Goal: Information Seeking & Learning: Check status

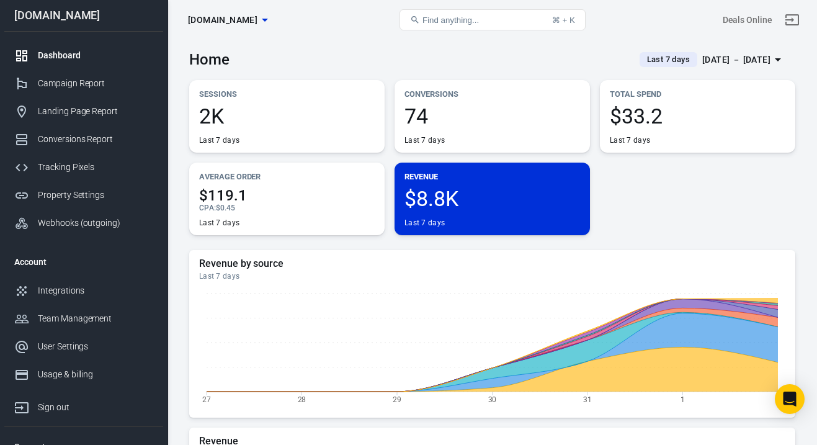
click at [707, 65] on div "[DATE] － [DATE]" at bounding box center [736, 60] width 68 height 16
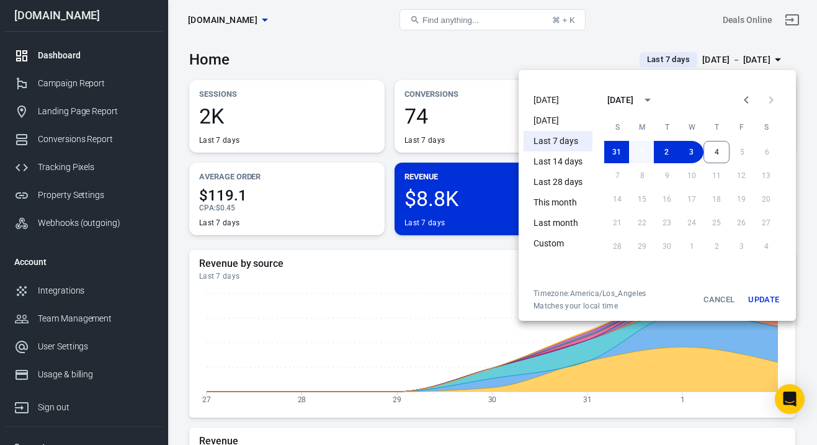
click at [643, 151] on button "1" at bounding box center [641, 152] width 25 height 22
click at [717, 151] on button "4" at bounding box center [717, 152] width 26 height 22
click at [768, 296] on button "Update" at bounding box center [764, 300] width 40 height 22
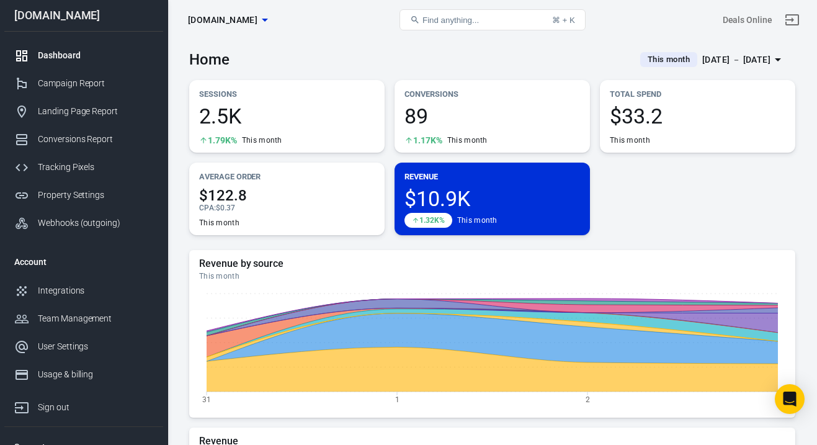
click at [247, 23] on span "[DOMAIN_NAME]" at bounding box center [222, 20] width 69 height 16
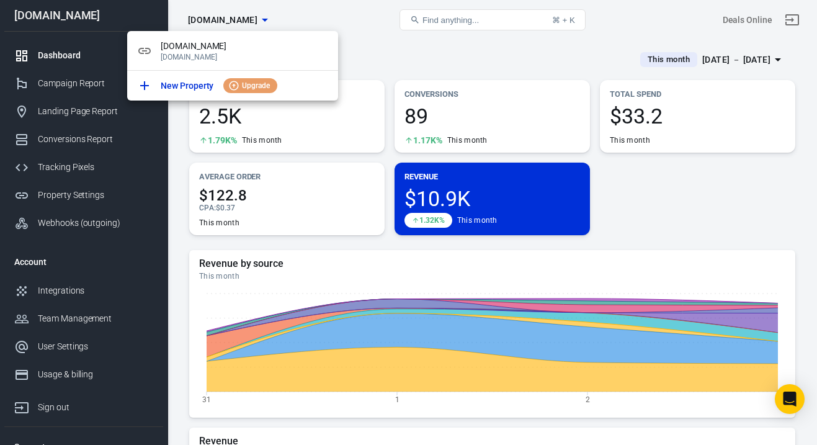
click at [182, 145] on div at bounding box center [408, 222] width 817 height 445
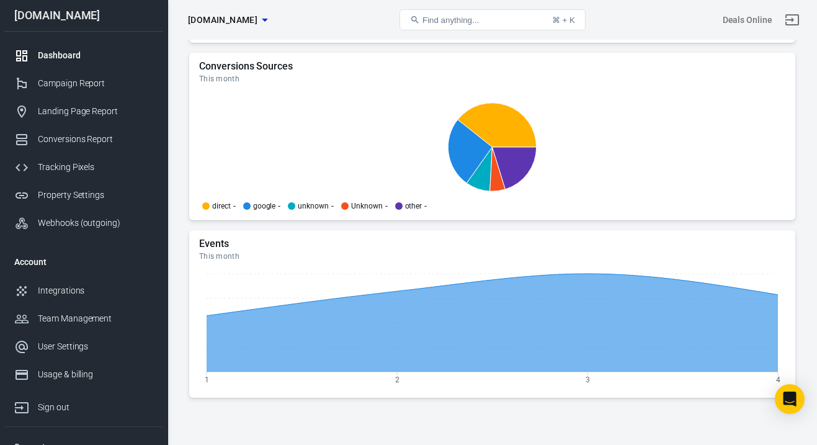
scroll to position [1350, 0]
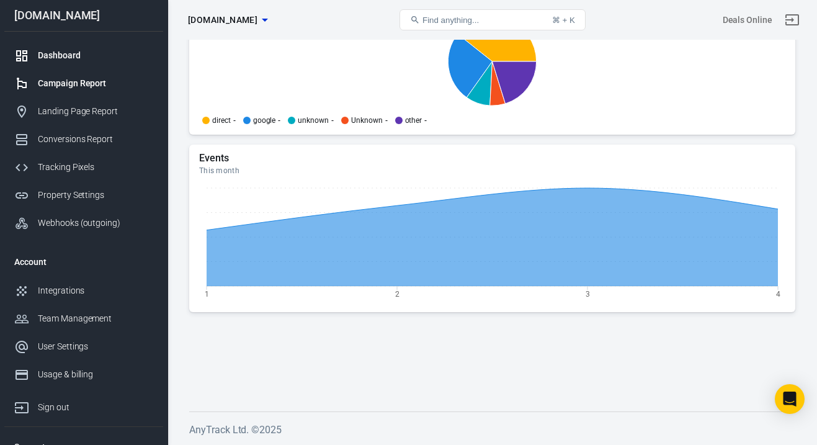
click at [129, 78] on div "Campaign Report" at bounding box center [95, 83] width 115 height 13
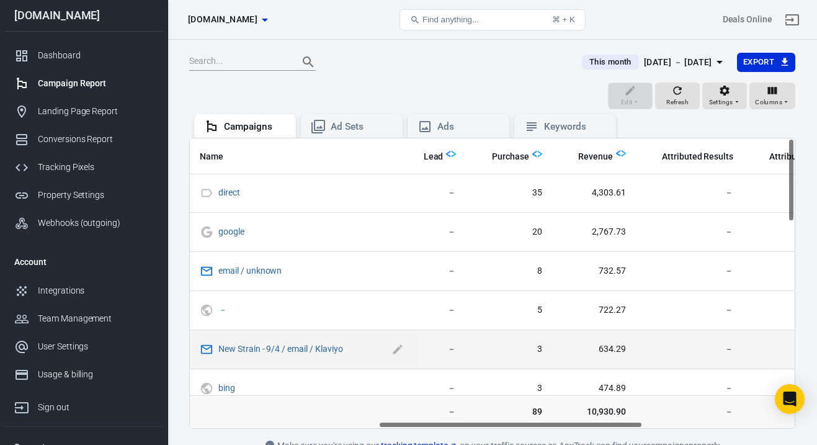
scroll to position [0, 431]
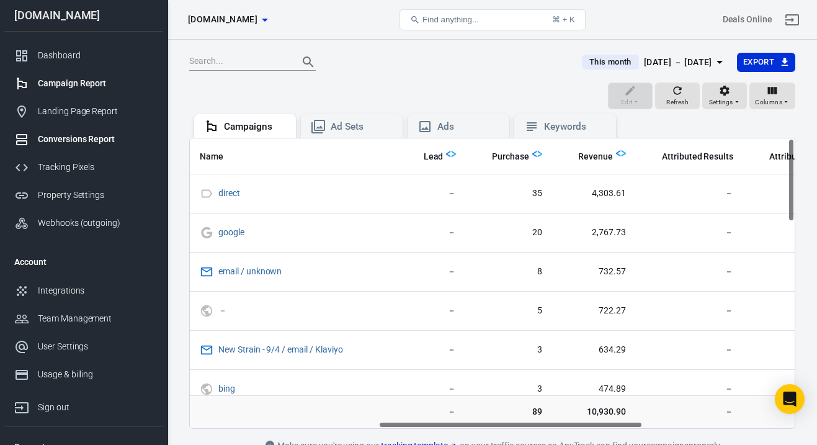
click at [105, 139] on div "Conversions Report" at bounding box center [95, 139] width 115 height 13
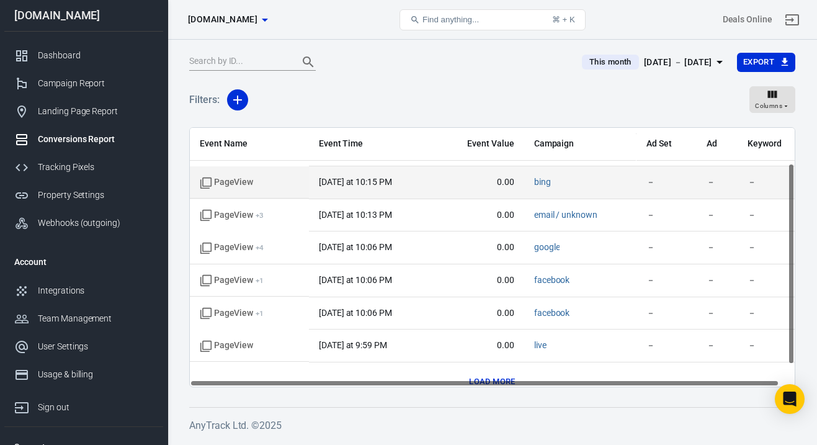
scroll to position [74, 0]
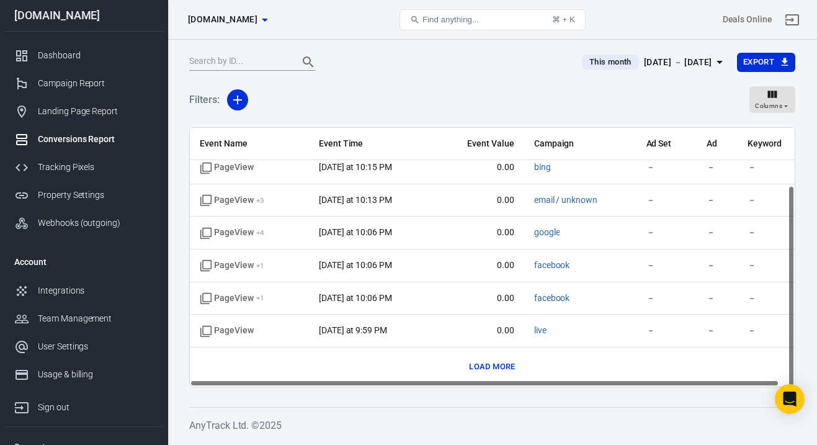
click at [476, 366] on button "Load more" at bounding box center [492, 366] width 52 height 19
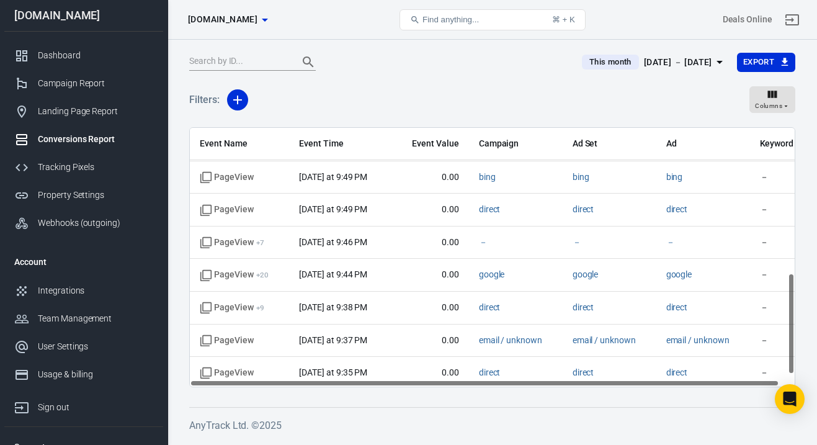
scroll to position [400, 0]
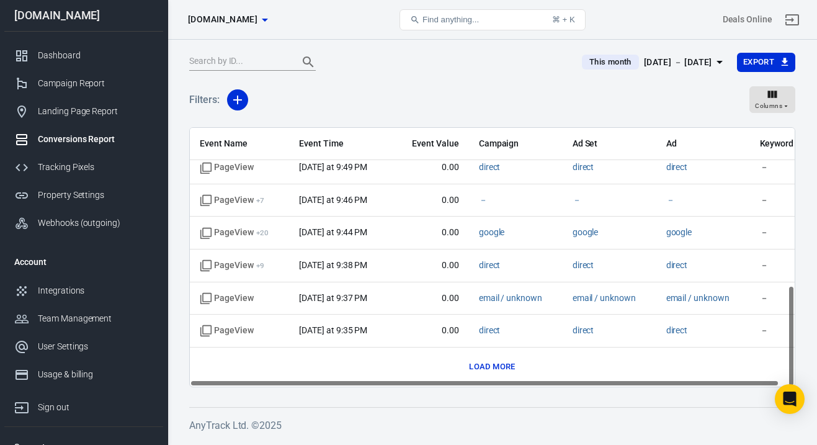
click at [495, 371] on button "Load more" at bounding box center [492, 366] width 52 height 19
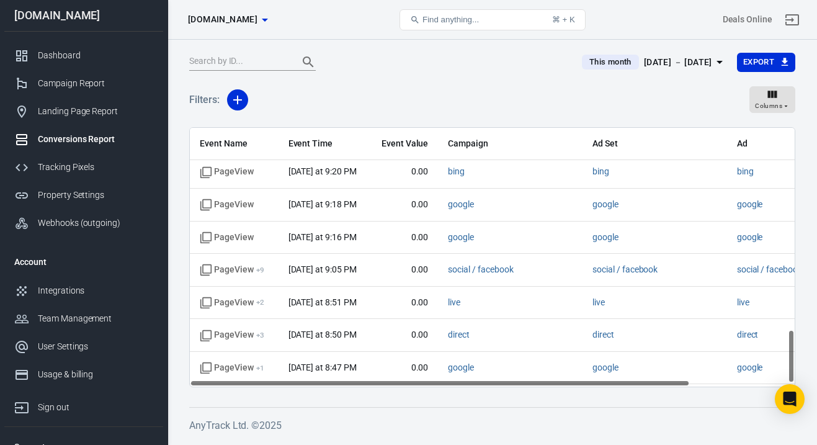
scroll to position [987, 0]
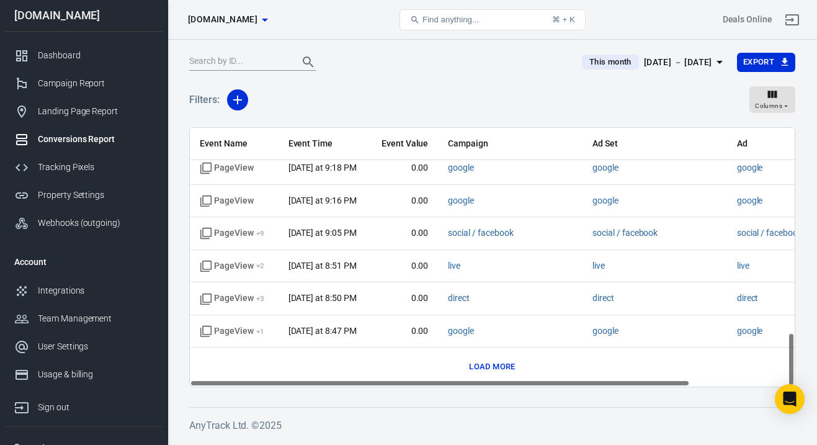
click at [495, 367] on button "Load more" at bounding box center [492, 366] width 52 height 19
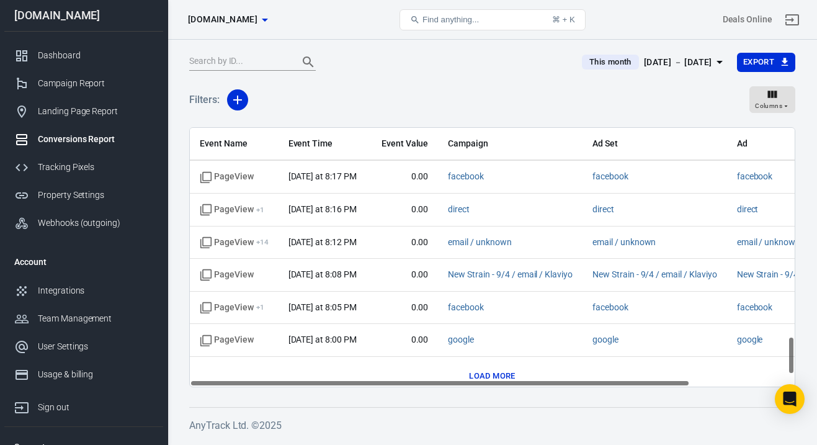
scroll to position [1510, 0]
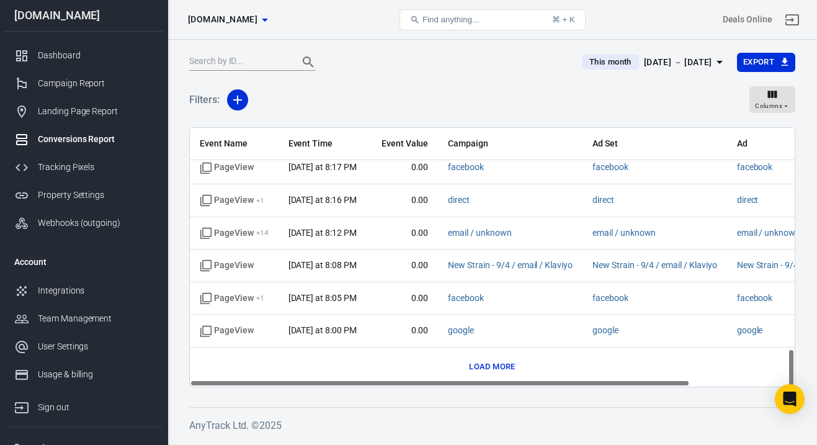
click at [502, 359] on button "Load more" at bounding box center [492, 366] width 52 height 19
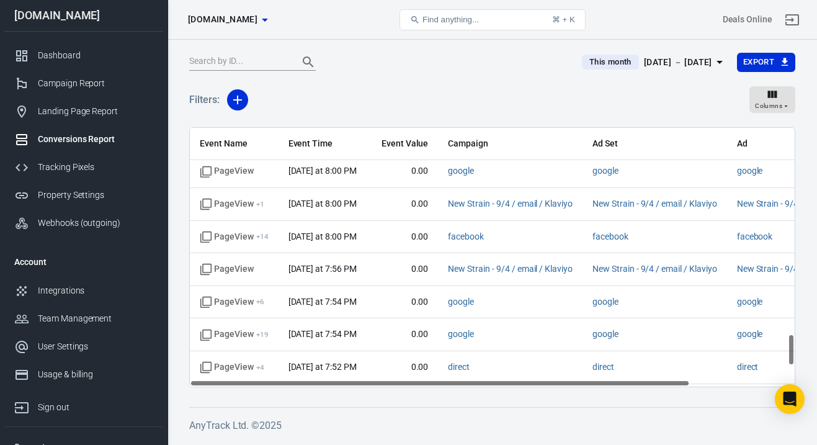
scroll to position [1829, 0]
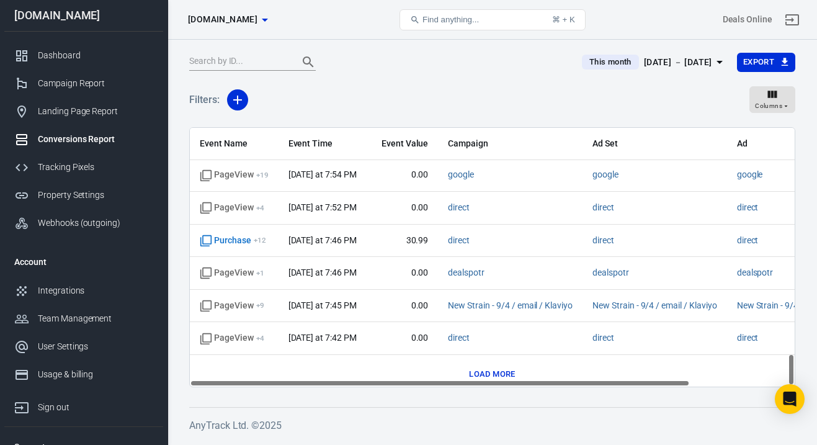
click at [499, 372] on button "Load more" at bounding box center [492, 374] width 52 height 19
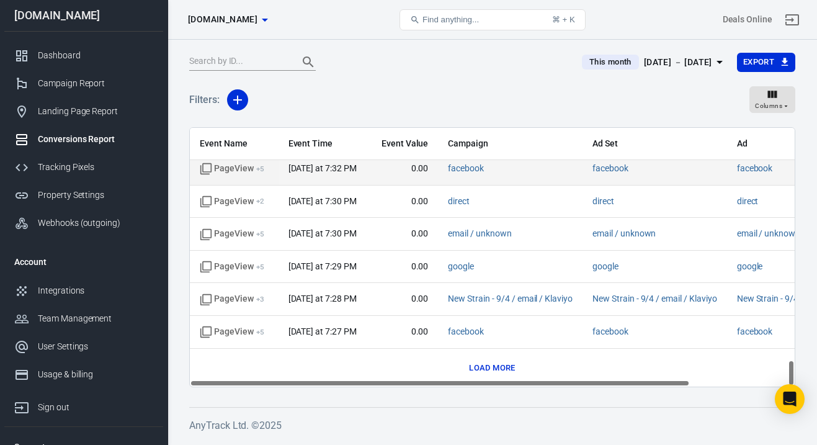
scroll to position [2260, 0]
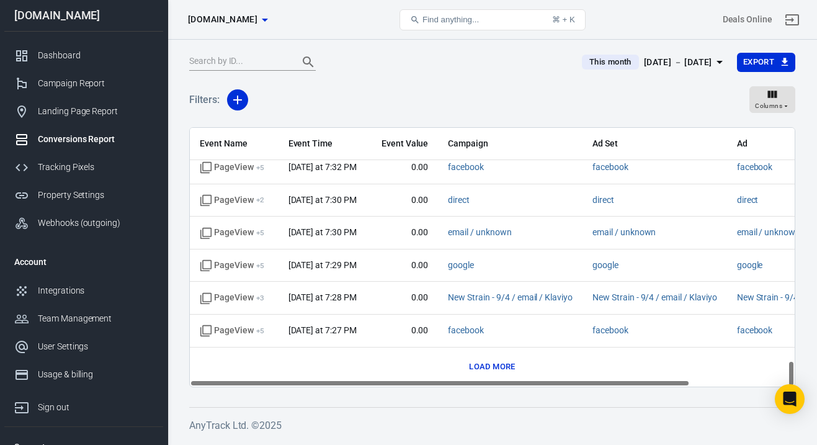
click at [488, 370] on button "Load more" at bounding box center [492, 366] width 52 height 19
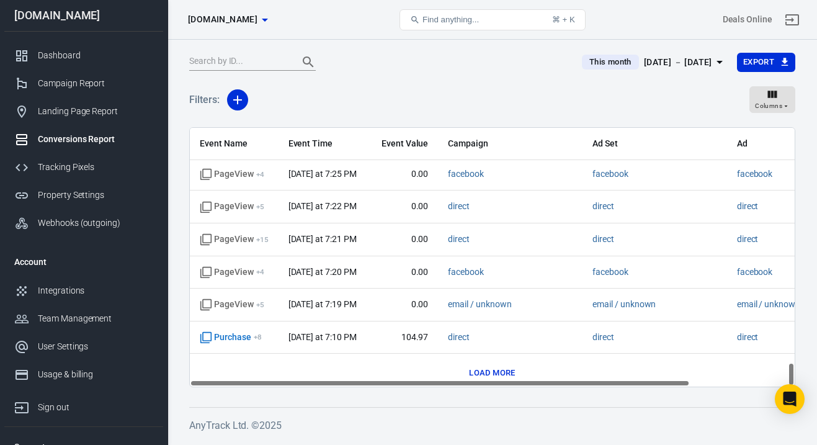
scroll to position [2521, 0]
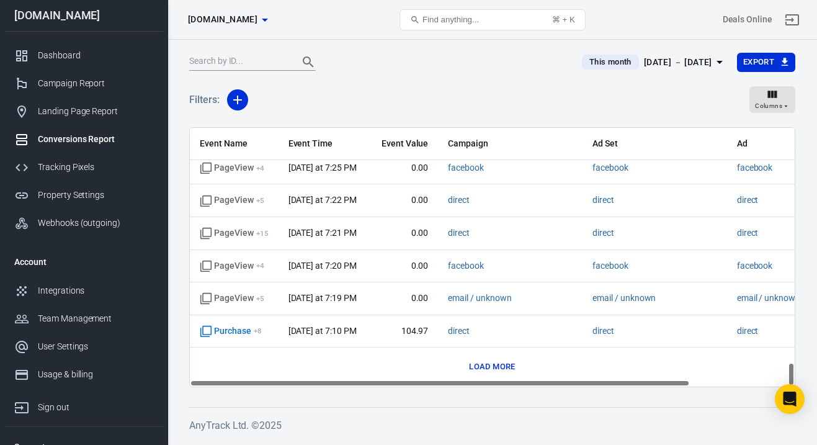
click at [488, 370] on button "Load more" at bounding box center [492, 366] width 52 height 19
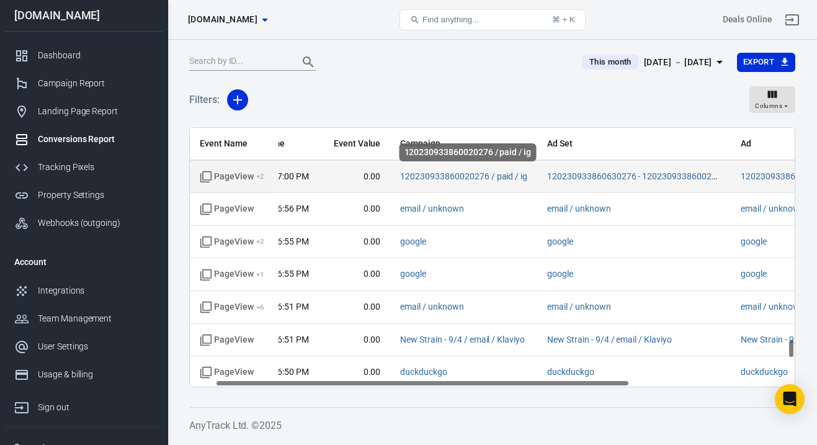
scroll to position [2774, 0]
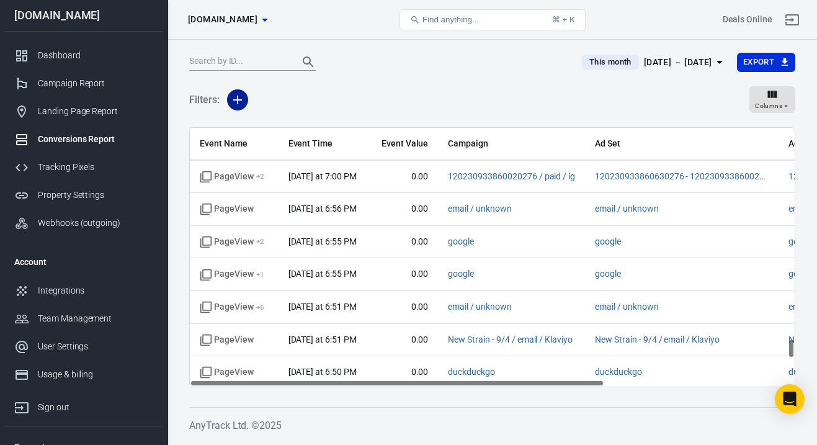
click at [238, 102] on icon "button" at bounding box center [237, 100] width 9 height 9
click at [303, 131] on li "Event Name" at bounding box center [269, 126] width 84 height 22
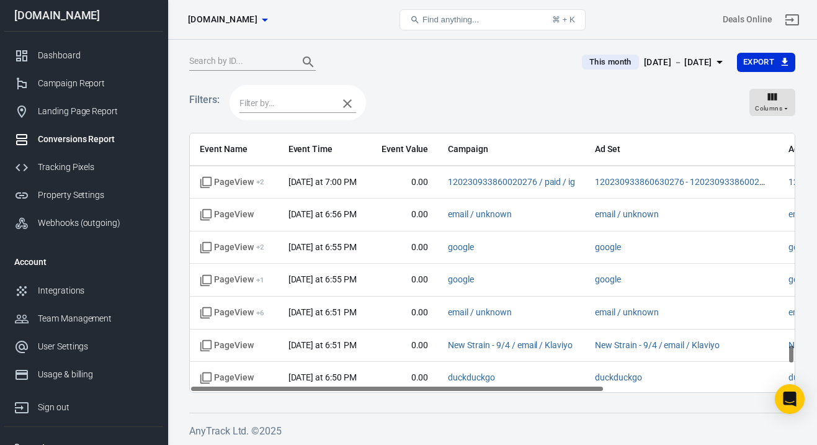
click at [291, 101] on input "text" at bounding box center [286, 104] width 92 height 16
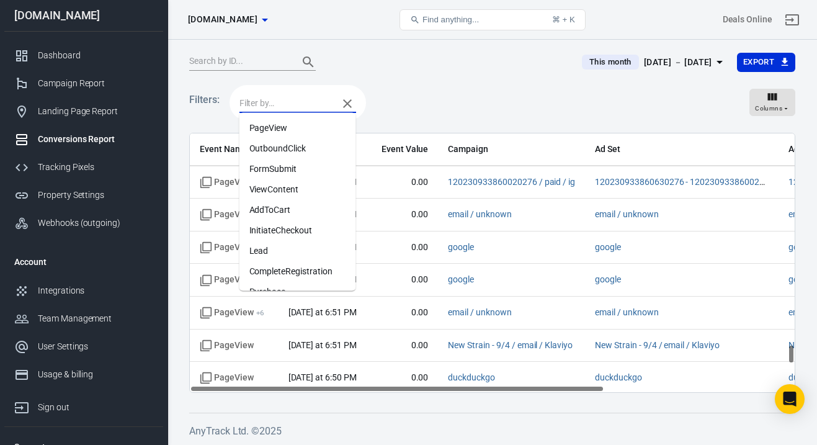
scroll to position [78, 0]
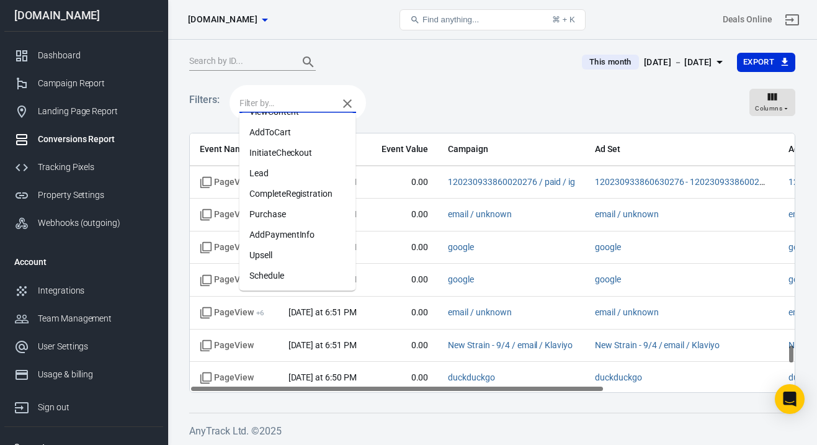
click at [299, 207] on li "Purchase" at bounding box center [298, 214] width 117 height 20
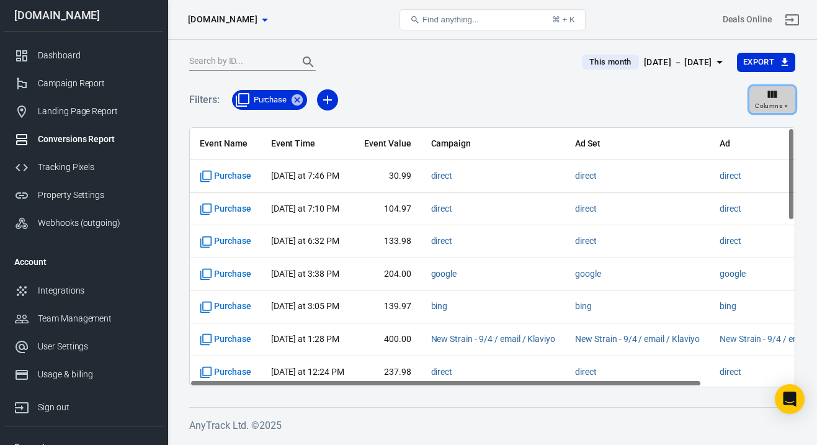
click at [776, 99] on icon "button" at bounding box center [772, 94] width 12 height 12
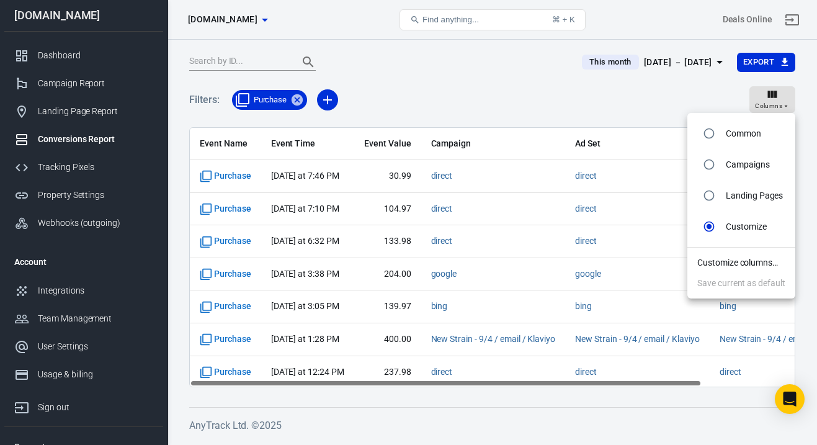
click at [739, 267] on li "Customize columns…" at bounding box center [741, 263] width 108 height 20
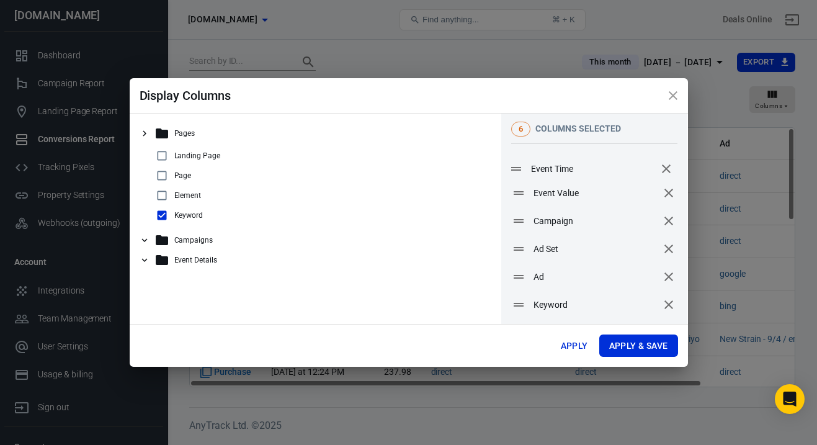
click at [602, 171] on span "Event Time" at bounding box center [593, 169] width 124 height 13
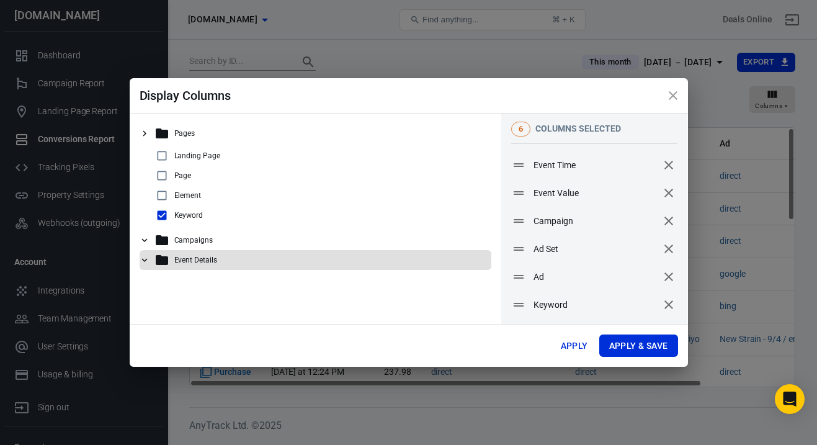
click at [147, 261] on icon at bounding box center [144, 259] width 11 height 11
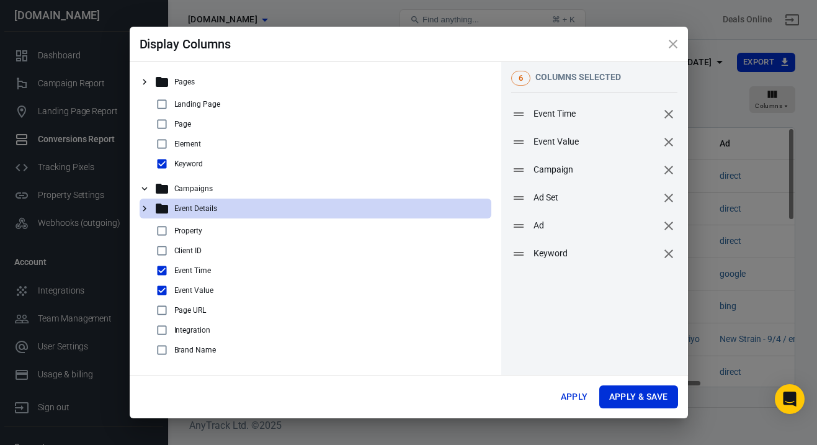
click at [148, 190] on icon at bounding box center [144, 188] width 11 height 11
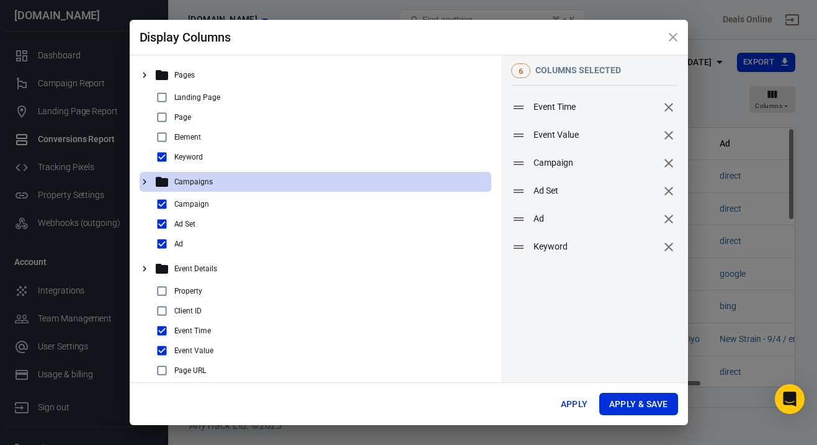
click at [148, 190] on div "Campaigns" at bounding box center [316, 182] width 352 height 20
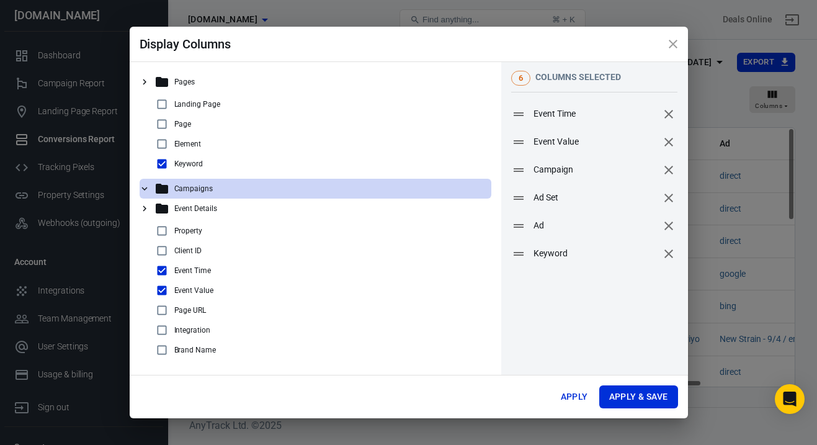
click at [161, 141] on input "checkbox" at bounding box center [162, 144] width 15 height 15
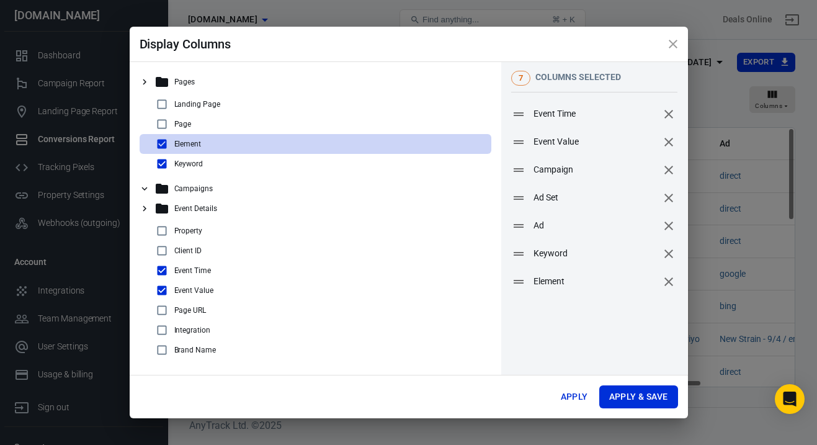
click at [161, 141] on input "checkbox" at bounding box center [162, 144] width 15 height 15
checkbox input "false"
click at [143, 83] on icon at bounding box center [145, 82] width 4 height 6
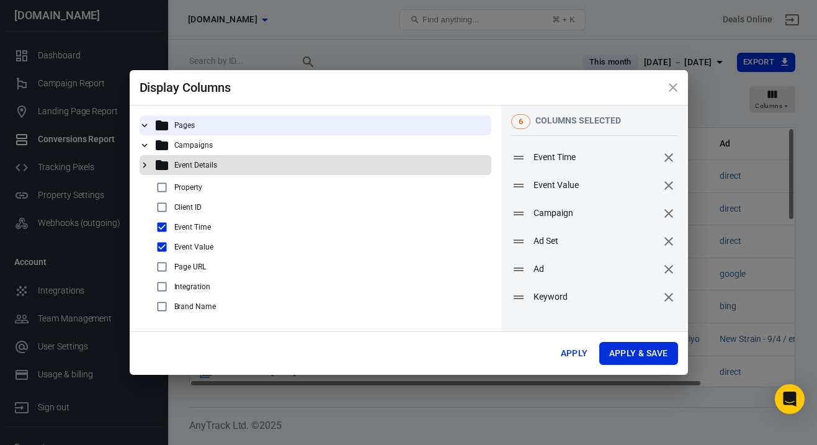
click at [145, 166] on icon at bounding box center [144, 164] width 11 height 11
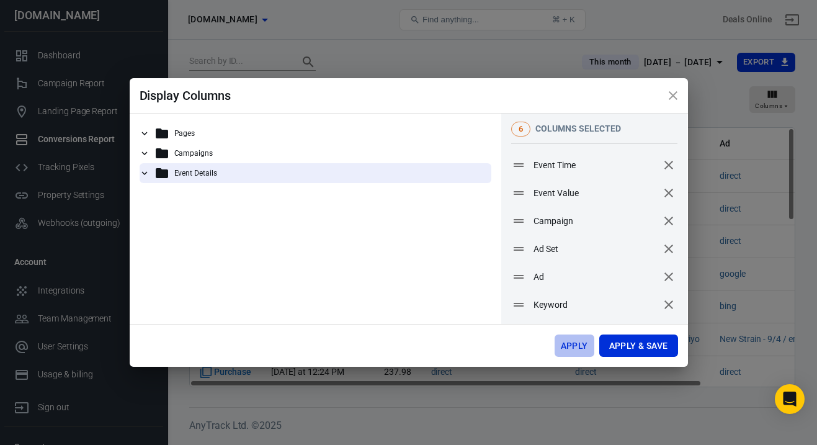
click at [578, 346] on button "Apply" at bounding box center [575, 345] width 40 height 23
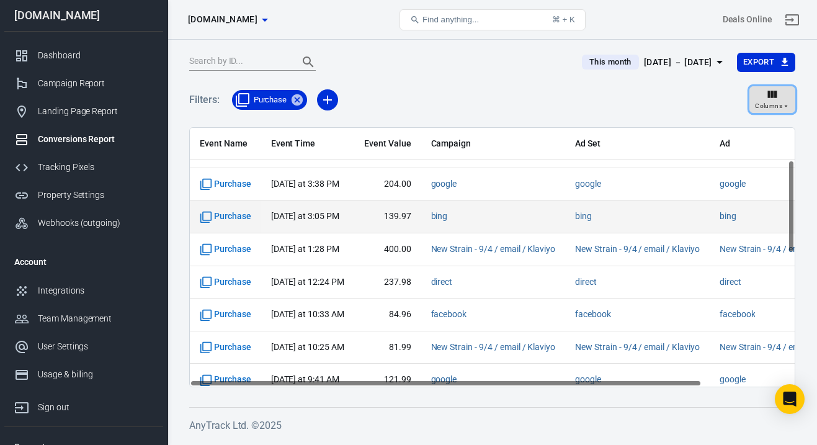
scroll to position [92, 0]
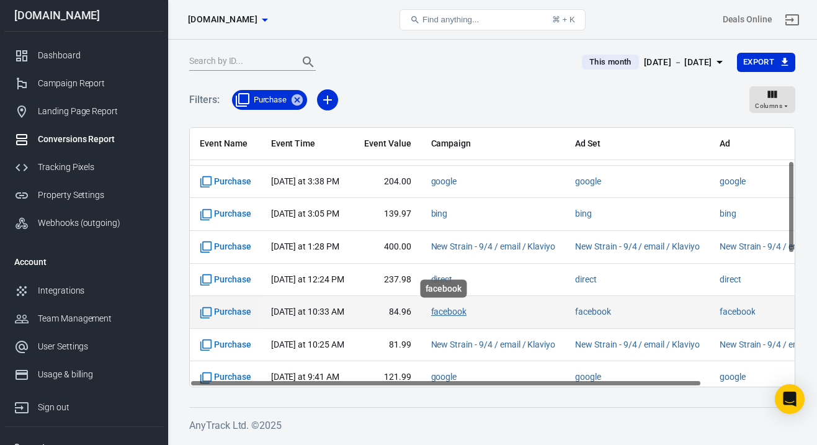
click at [442, 315] on link "facebook" at bounding box center [449, 312] width 36 height 10
click at [228, 311] on span "Purchase" at bounding box center [226, 312] width 52 height 12
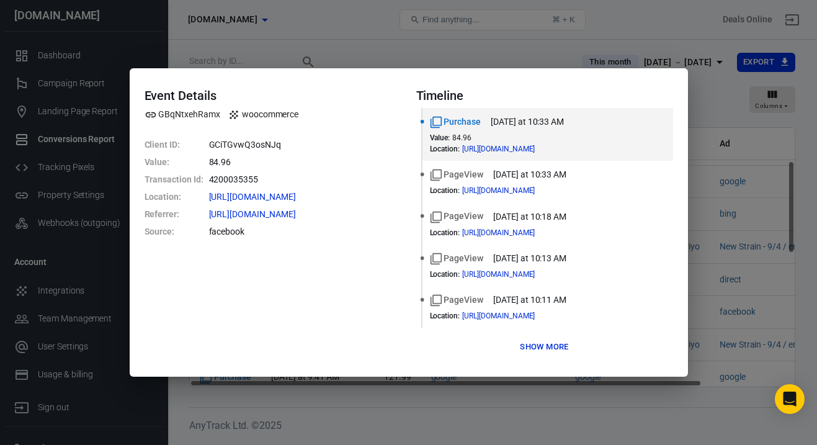
click at [533, 349] on button "Show more" at bounding box center [544, 347] width 55 height 19
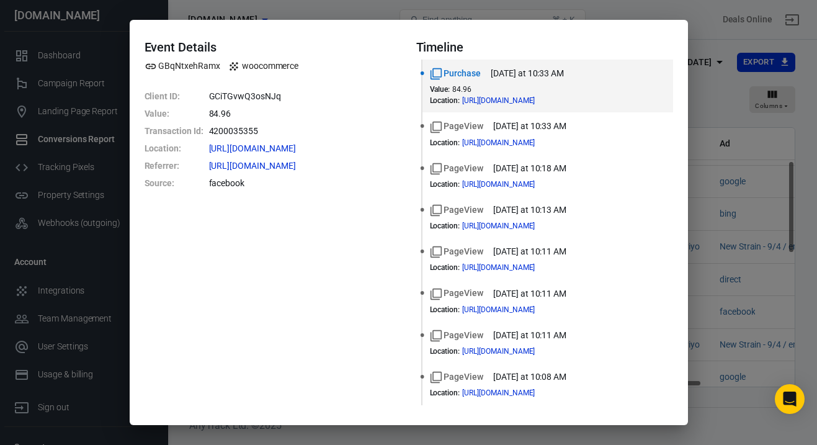
click at [720, 340] on div "Event Details GBqNtxehRamx woocommerce Client ID : GCiTGvwQ3osNJq Value : 84.96…" at bounding box center [408, 222] width 817 height 445
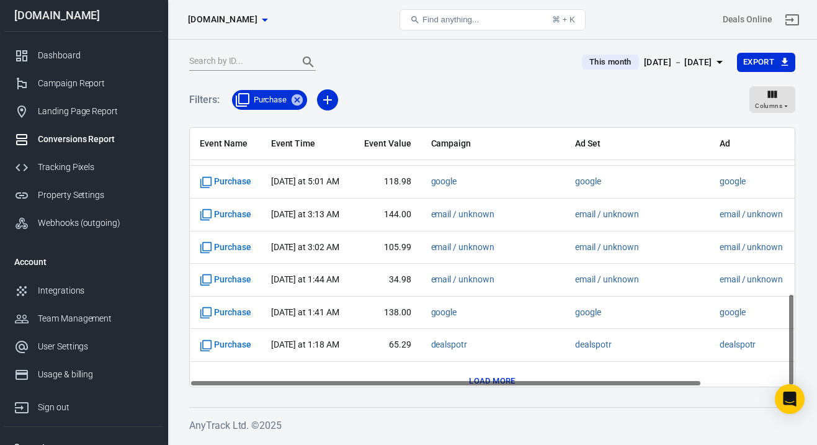
scroll to position [465, 0]
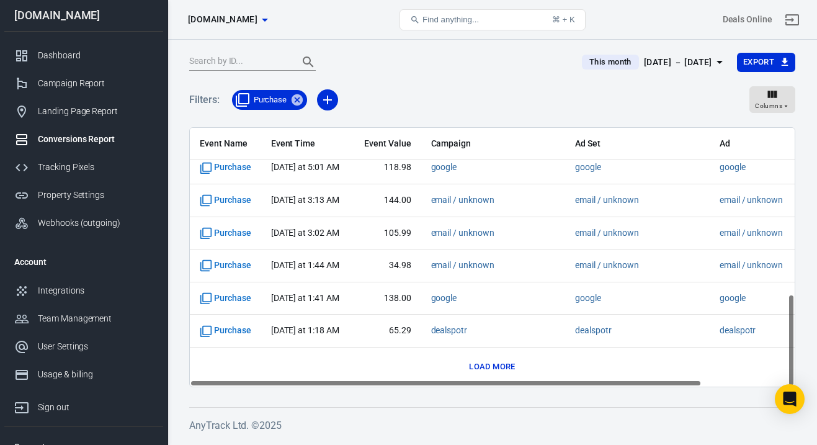
click at [486, 363] on button "Load more" at bounding box center [492, 366] width 52 height 19
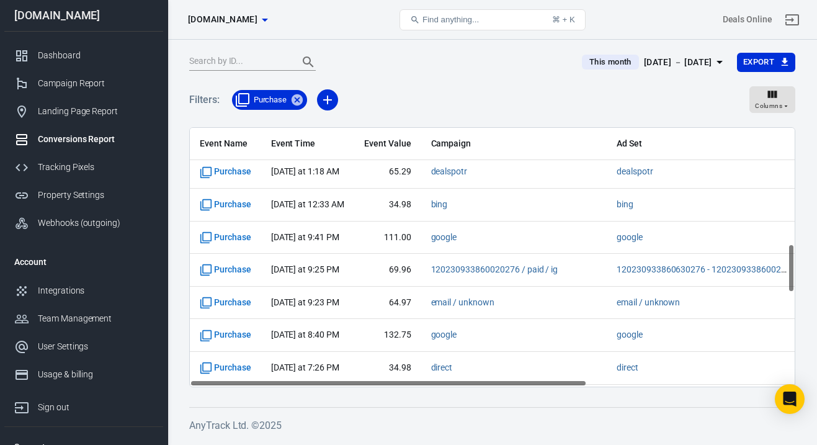
scroll to position [627, 0]
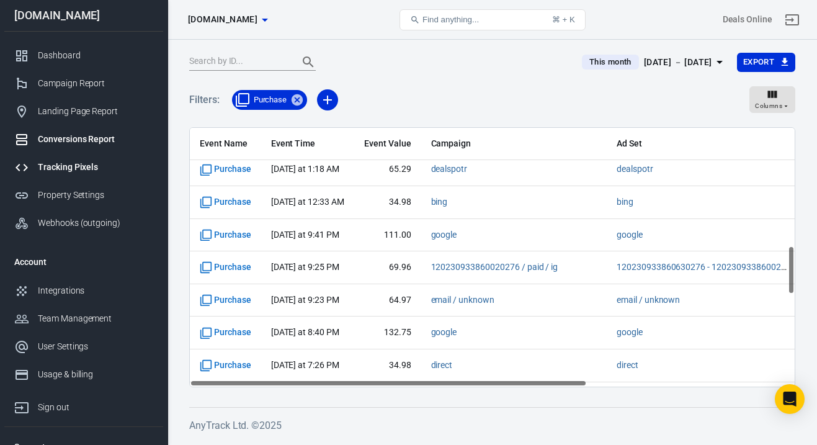
click at [95, 170] on div "Tracking Pixels" at bounding box center [95, 167] width 115 height 13
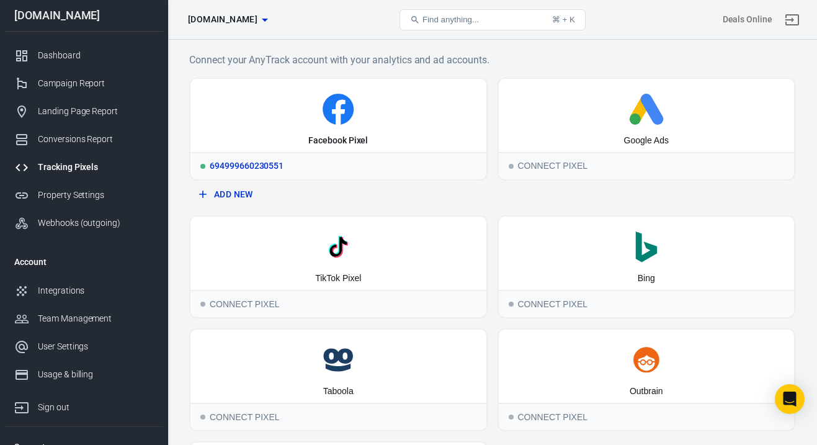
click at [329, 120] on icon at bounding box center [338, 109] width 31 height 31
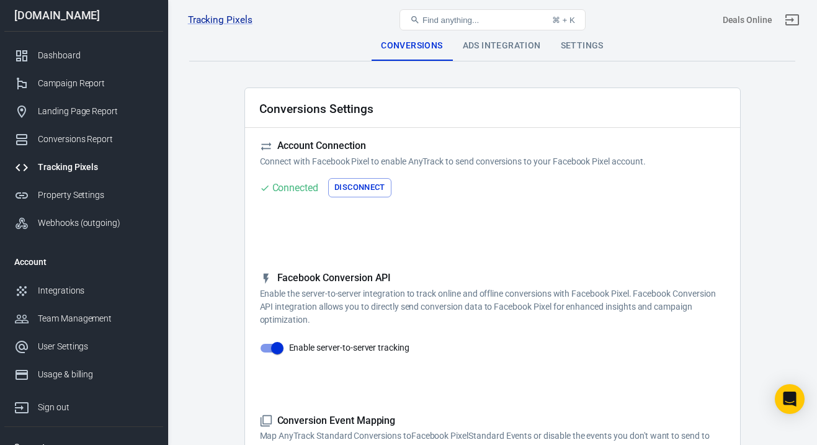
click at [478, 46] on div "Ads Integration" at bounding box center [502, 46] width 98 height 30
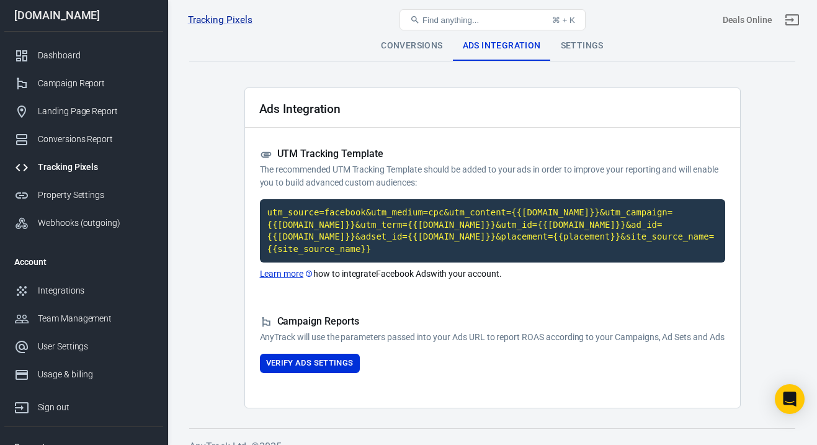
click at [573, 56] on div "Settings" at bounding box center [582, 46] width 63 height 30
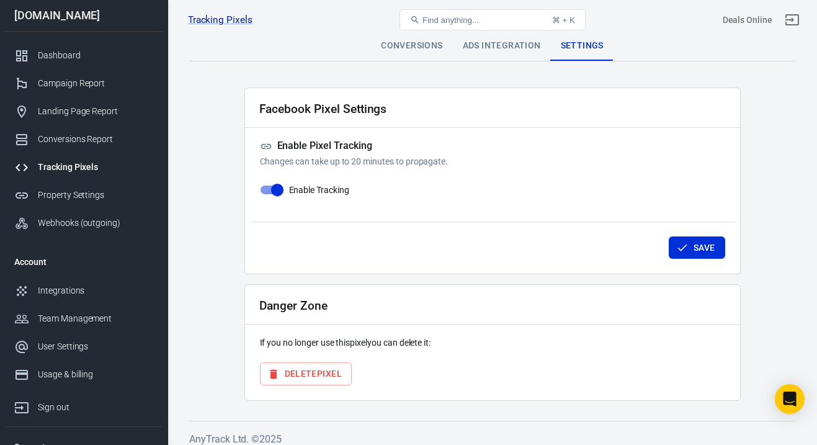
click at [494, 53] on div "Ads Integration" at bounding box center [502, 46] width 98 height 30
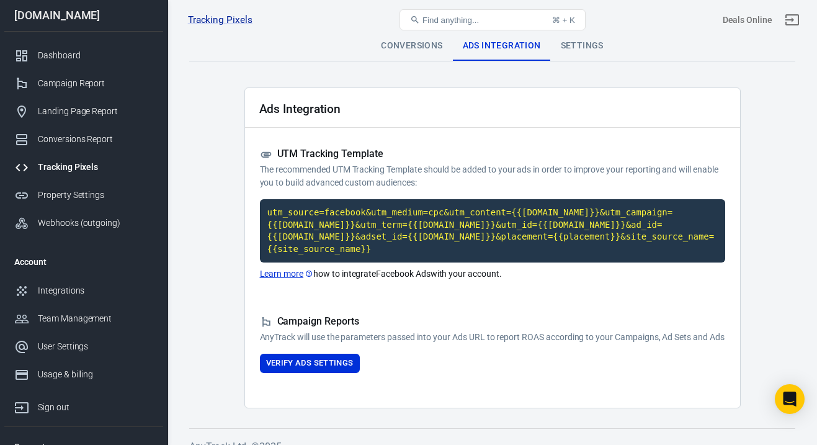
click at [408, 45] on div "Conversions" at bounding box center [411, 46] width 81 height 30
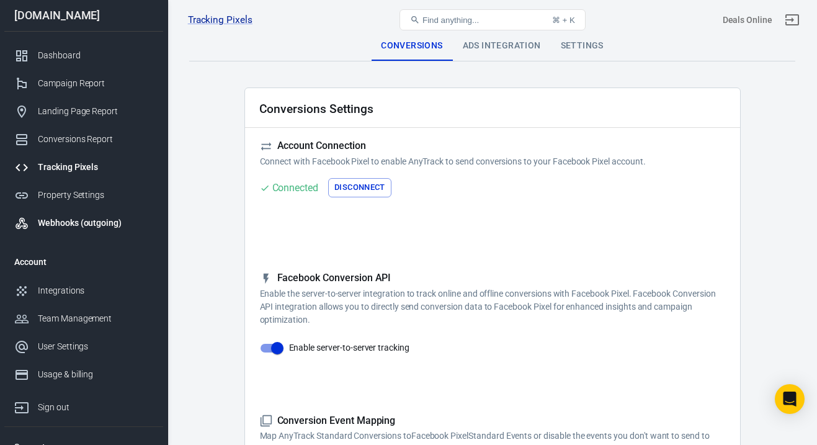
click at [114, 225] on div "Webhooks (outgoing)" at bounding box center [95, 223] width 115 height 13
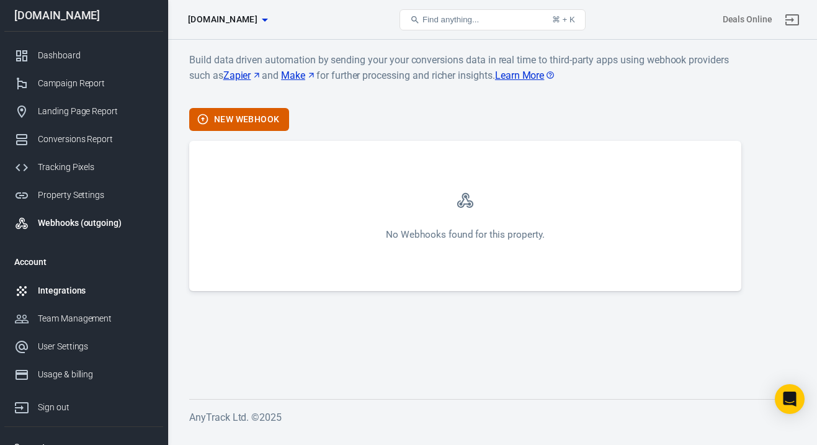
click at [120, 293] on div "Integrations" at bounding box center [95, 290] width 115 height 13
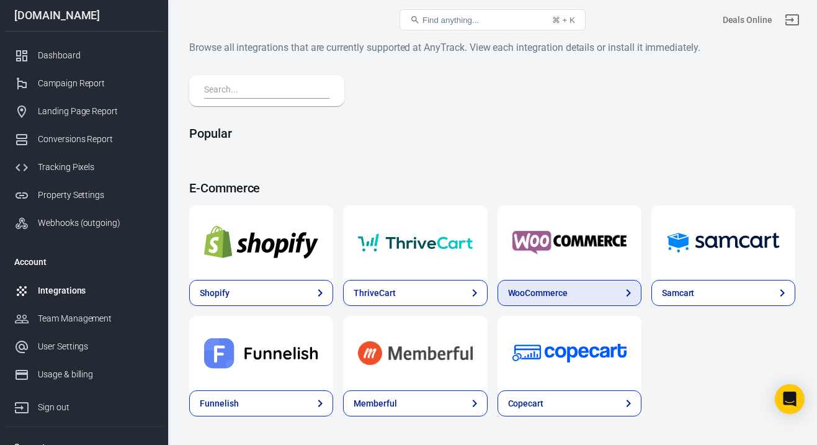
click at [549, 298] on div "WooCommerce" at bounding box center [538, 293] width 60 height 13
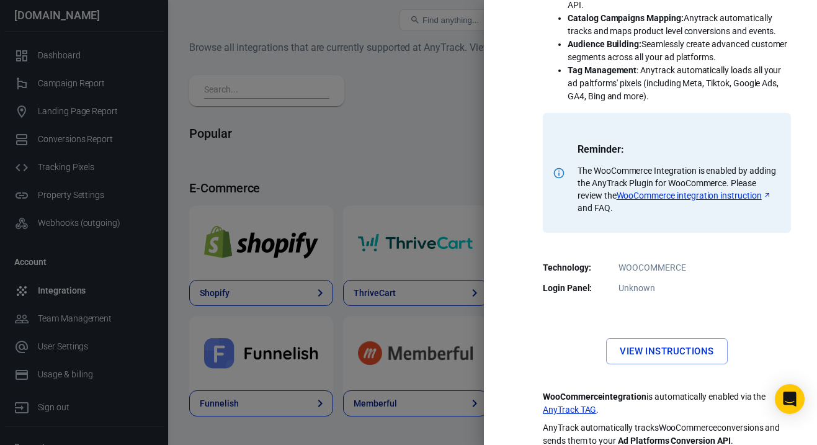
scroll to position [327, 0]
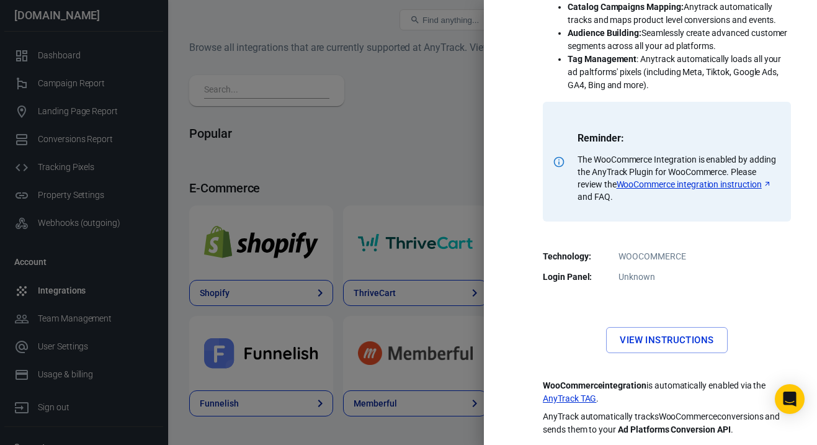
click at [627, 337] on link "View Instructions" at bounding box center [666, 340] width 121 height 26
click at [351, 251] on div at bounding box center [408, 222] width 817 height 445
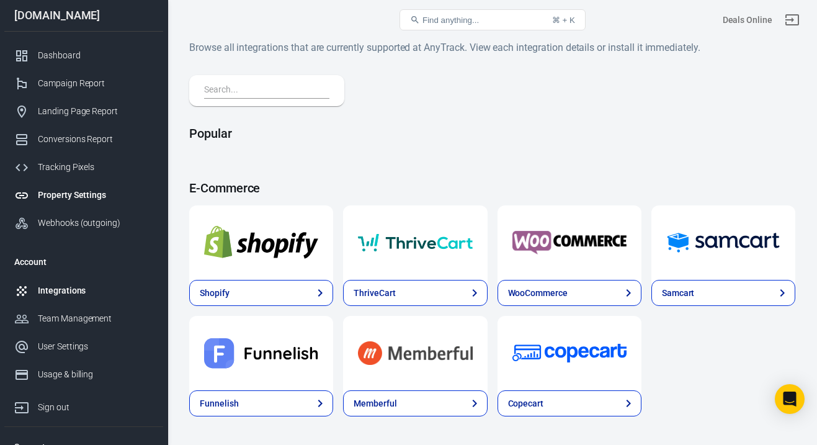
click at [83, 186] on link "Property Settings" at bounding box center [83, 195] width 159 height 28
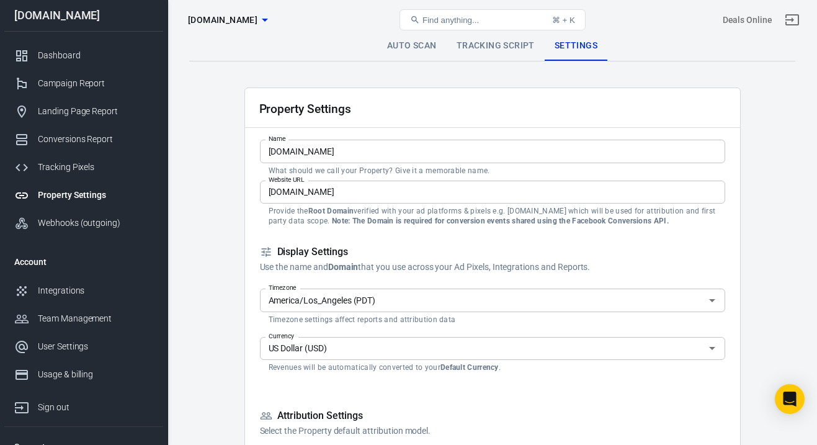
click at [510, 43] on link "Tracking Script" at bounding box center [496, 46] width 98 height 30
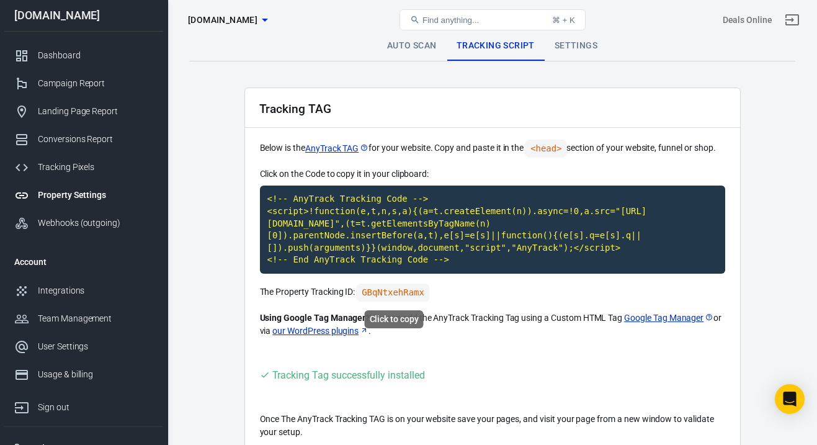
click at [401, 290] on code "GBqNtxehRamx" at bounding box center [393, 293] width 73 height 18
click at [583, 49] on link "Settings" at bounding box center [576, 46] width 63 height 30
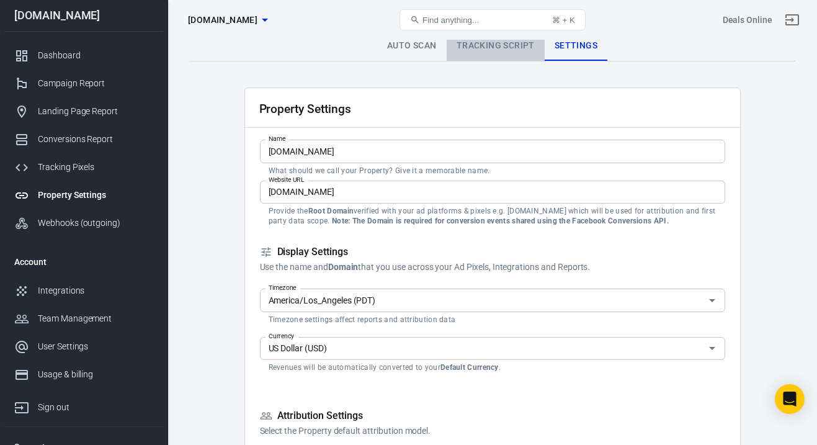
click at [498, 48] on link "Tracking Script" at bounding box center [496, 46] width 98 height 30
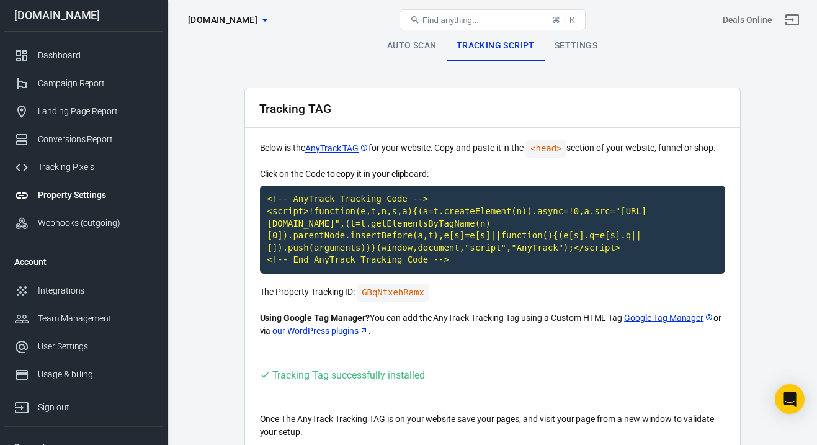
click at [577, 54] on link "Settings" at bounding box center [576, 46] width 63 height 30
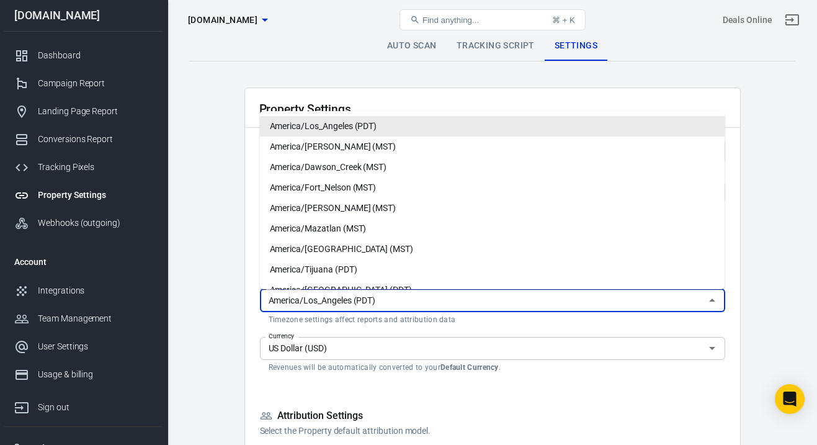
click at [527, 307] on input "America/Los_Angeles (PDT)" at bounding box center [482, 300] width 437 height 16
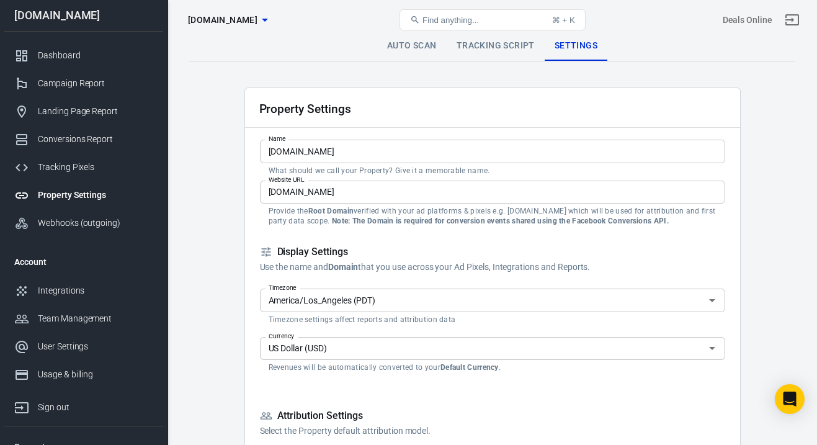
click at [415, 43] on link "Auto Scan" at bounding box center [411, 46] width 69 height 30
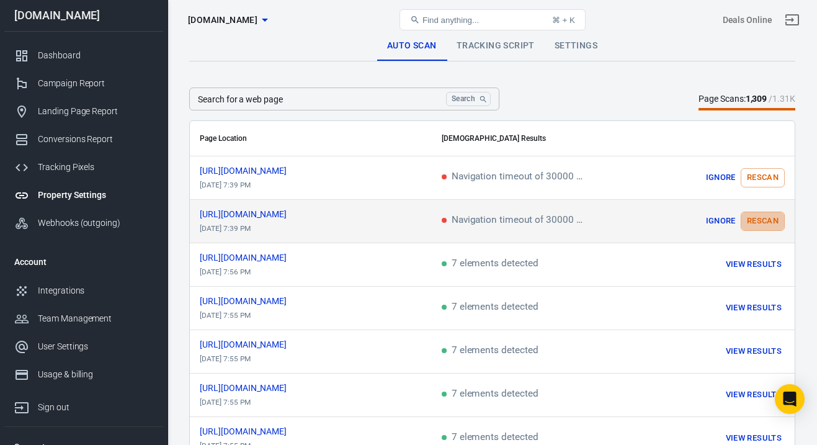
click at [768, 219] on button "Rescan" at bounding box center [763, 221] width 44 height 19
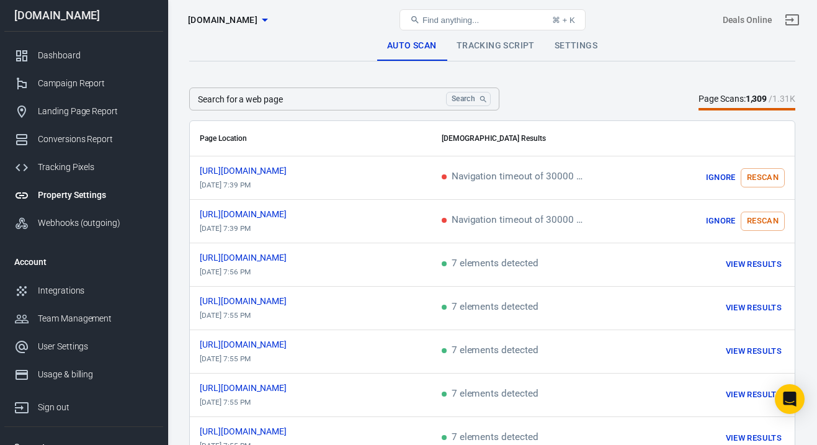
click at [576, 44] on link "Settings" at bounding box center [576, 46] width 63 height 30
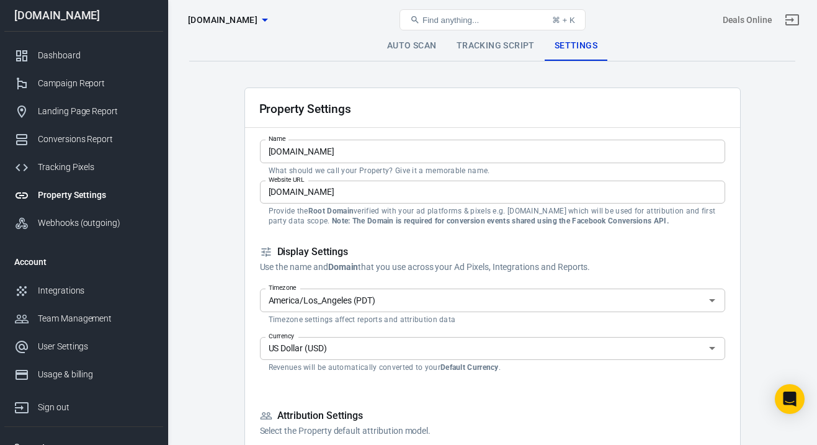
scroll to position [87, 0]
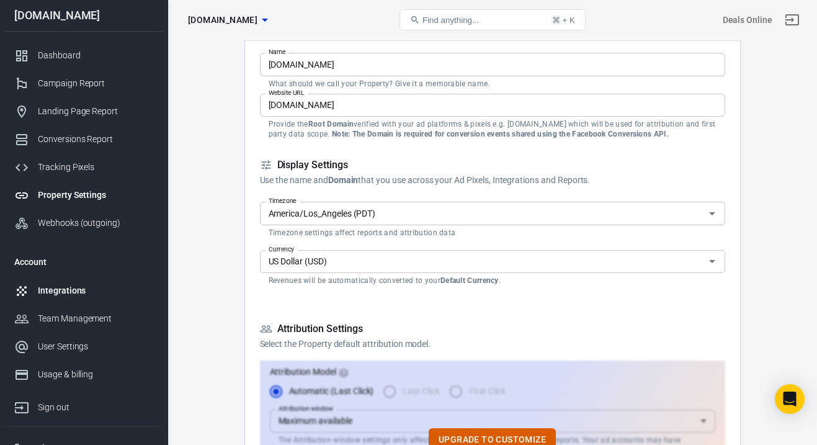
click at [92, 295] on div "Integrations" at bounding box center [95, 290] width 115 height 13
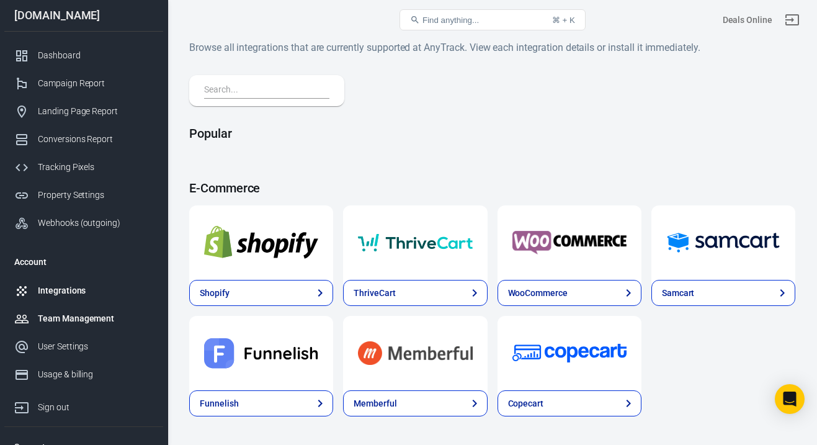
click at [114, 328] on link "Team Management" at bounding box center [83, 319] width 159 height 28
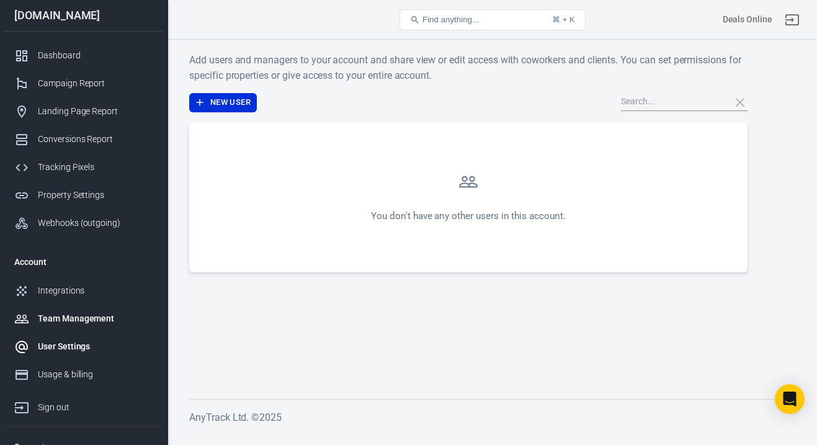
click at [107, 343] on div "User Settings" at bounding box center [95, 346] width 115 height 13
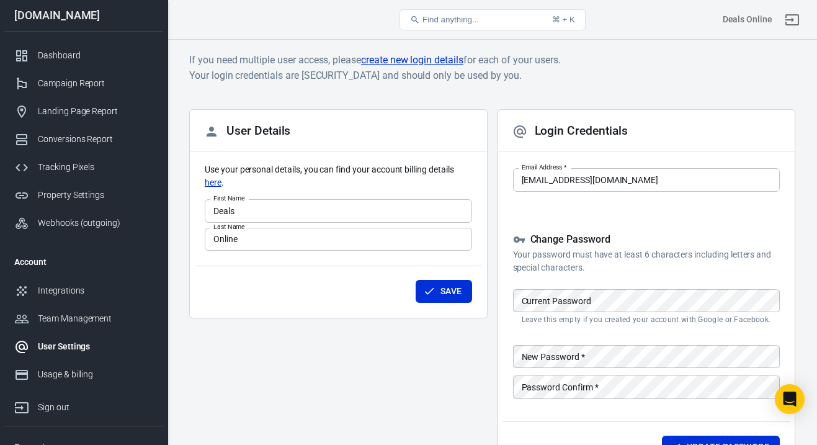
scroll to position [45, 0]
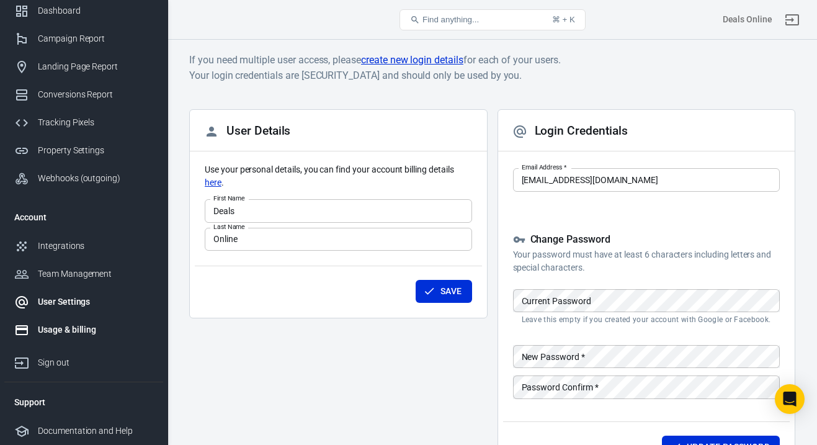
click at [100, 324] on div "Usage & billing" at bounding box center [95, 329] width 115 height 13
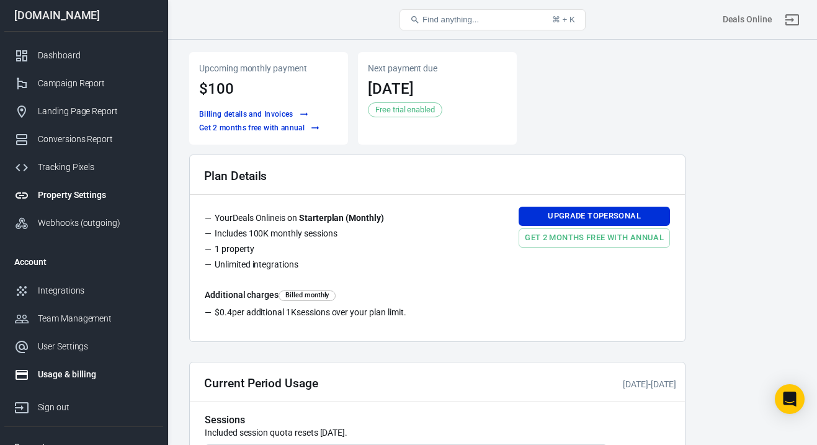
click at [97, 193] on div "Property Settings" at bounding box center [95, 195] width 115 height 13
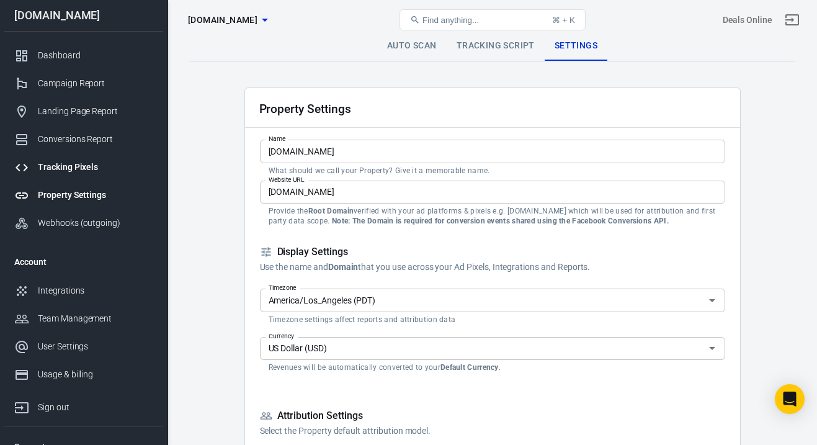
click at [89, 166] on div "Tracking Pixels" at bounding box center [95, 167] width 115 height 13
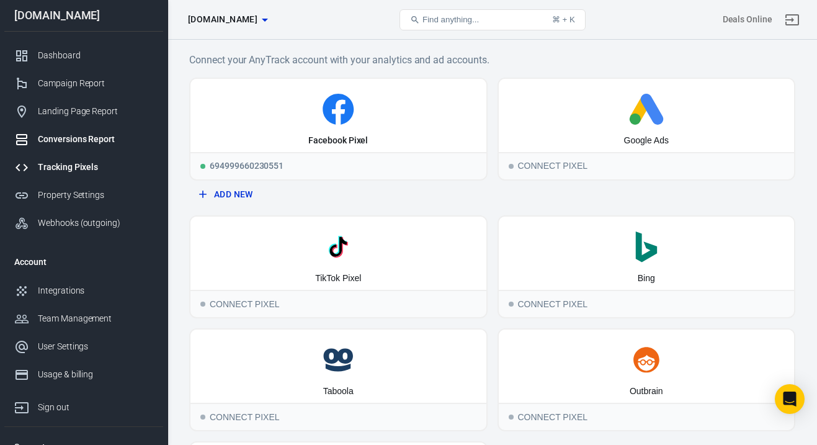
click at [96, 143] on div "Conversions Report" at bounding box center [95, 139] width 115 height 13
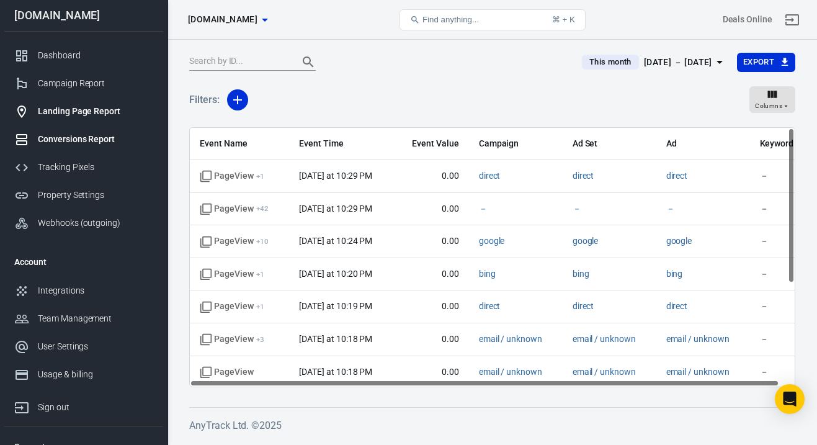
click at [104, 105] on div "Landing Page Report" at bounding box center [95, 111] width 115 height 13
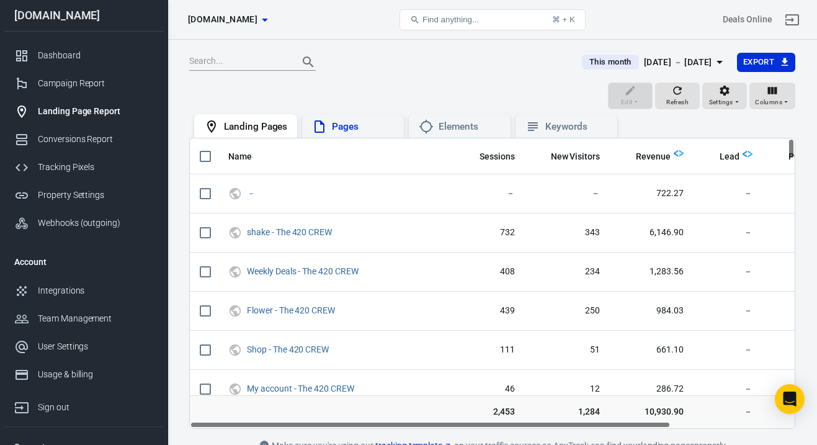
click at [338, 127] on div "Pages" at bounding box center [363, 126] width 62 height 13
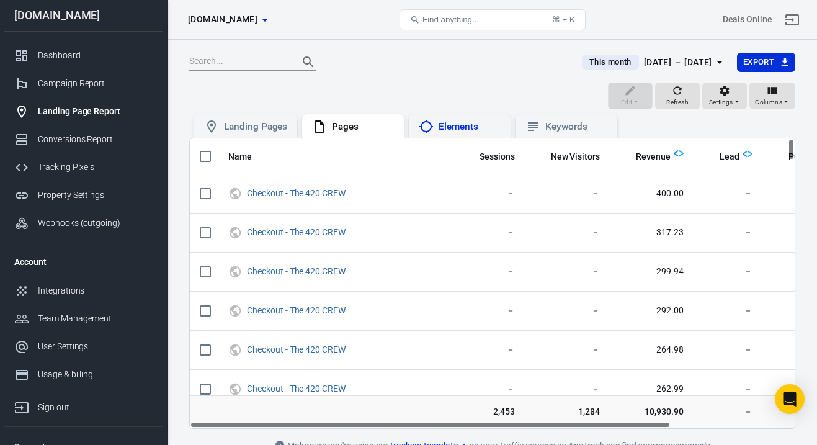
click at [470, 121] on div "Elements" at bounding box center [470, 126] width 62 height 13
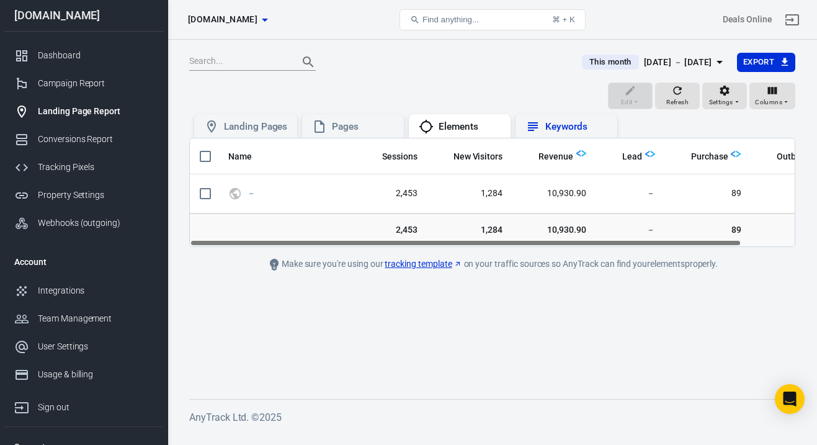
click at [544, 122] on div "Keywords" at bounding box center [567, 126] width 82 height 15
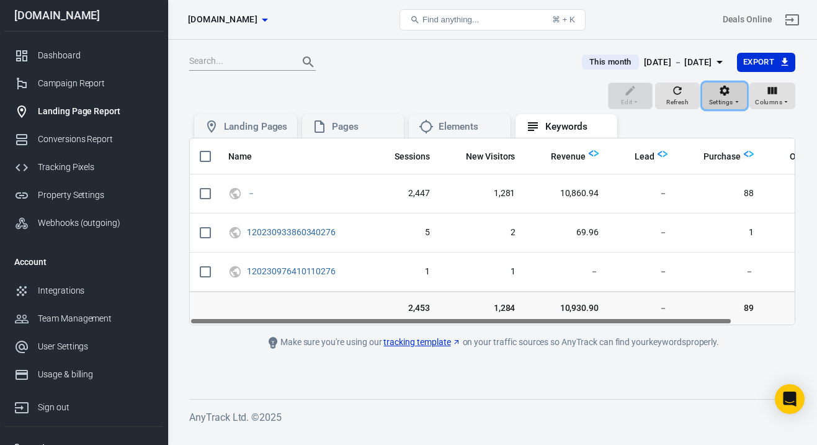
click at [731, 95] on icon "button" at bounding box center [725, 90] width 12 height 12
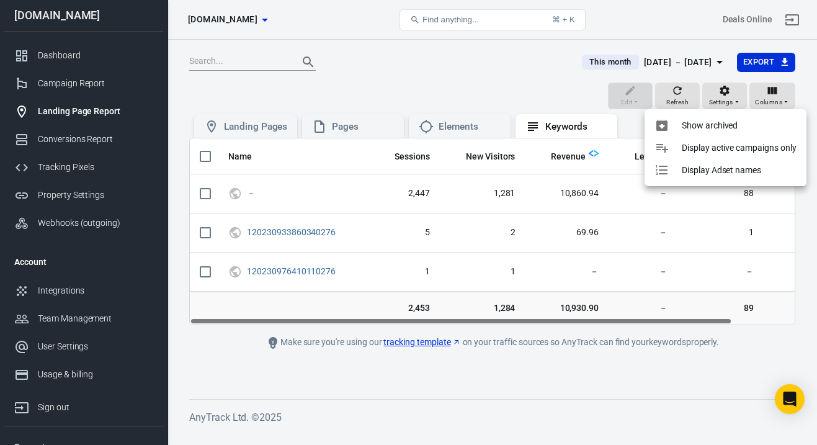
click at [775, 97] on div at bounding box center [408, 222] width 817 height 445
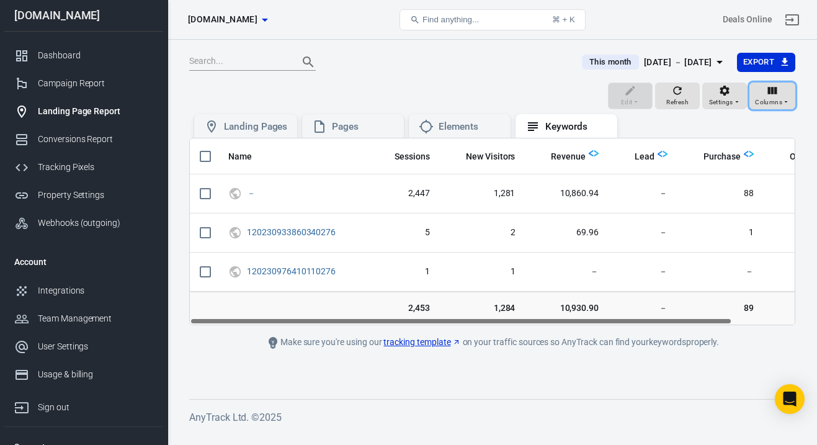
click at [775, 97] on span "Columns" at bounding box center [768, 102] width 27 height 11
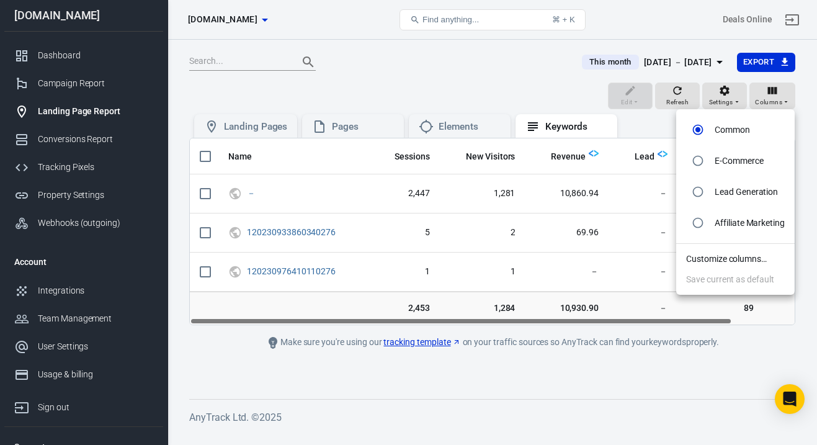
click at [739, 171] on li "E-Commerce" at bounding box center [735, 160] width 119 height 31
radio input "false"
radio input "true"
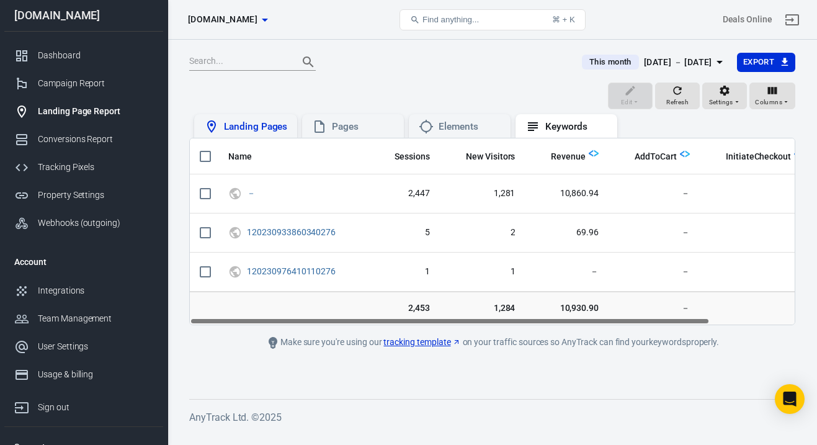
click at [242, 137] on div "Landing Pages" at bounding box center [245, 126] width 103 height 24
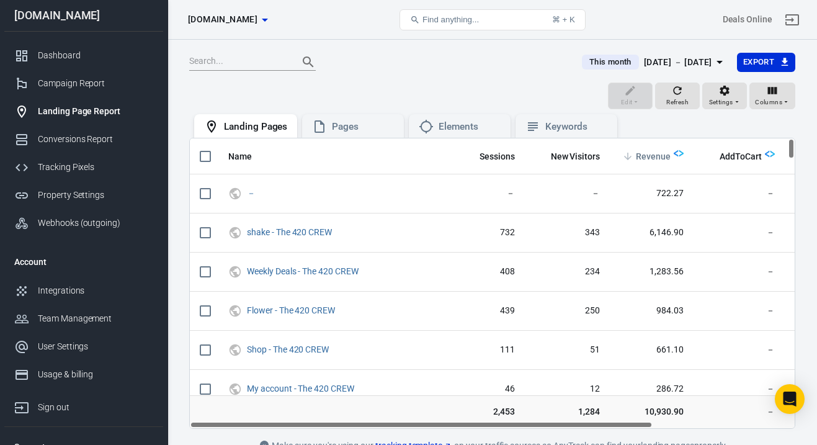
click at [652, 149] on span "Revenue" at bounding box center [653, 156] width 35 height 15
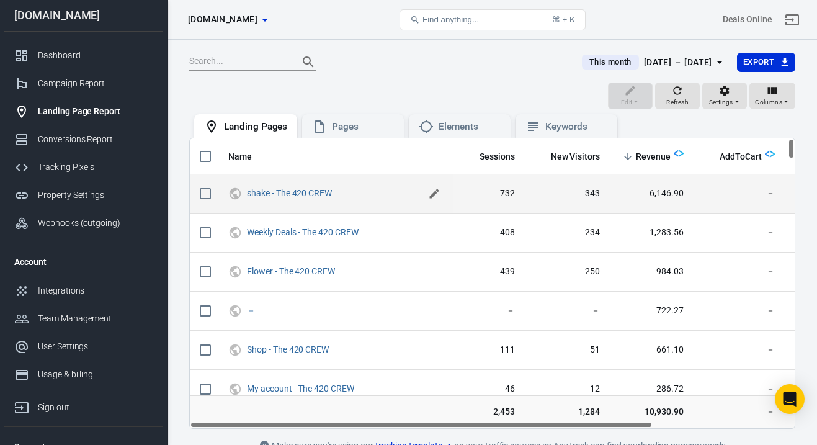
click at [431, 195] on icon "scrollable content" at bounding box center [434, 193] width 12 height 12
click at [380, 195] on input "shake - The 420 CREW" at bounding box center [333, 193] width 172 height 16
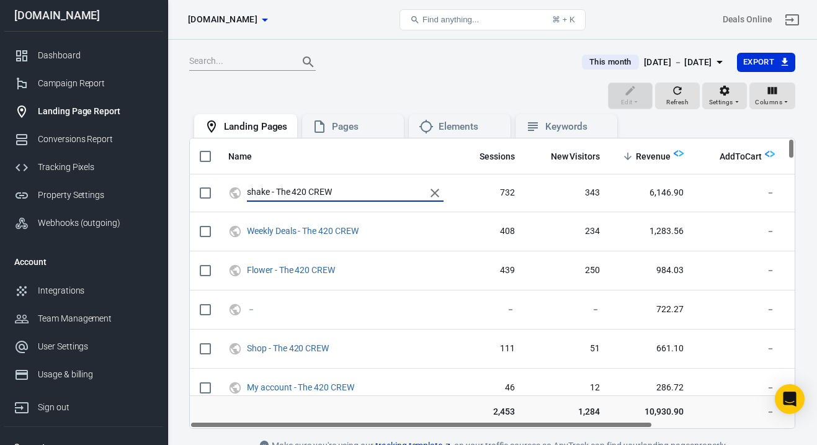
click at [493, 79] on div "This month Sep 1 － Sep 4, 2025 Export" at bounding box center [492, 67] width 606 height 30
click at [104, 60] on div "Dashboard" at bounding box center [95, 55] width 115 height 13
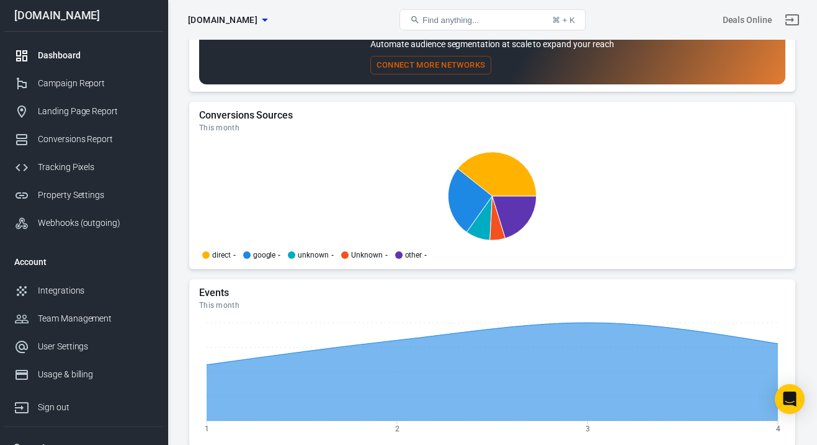
scroll to position [1350, 0]
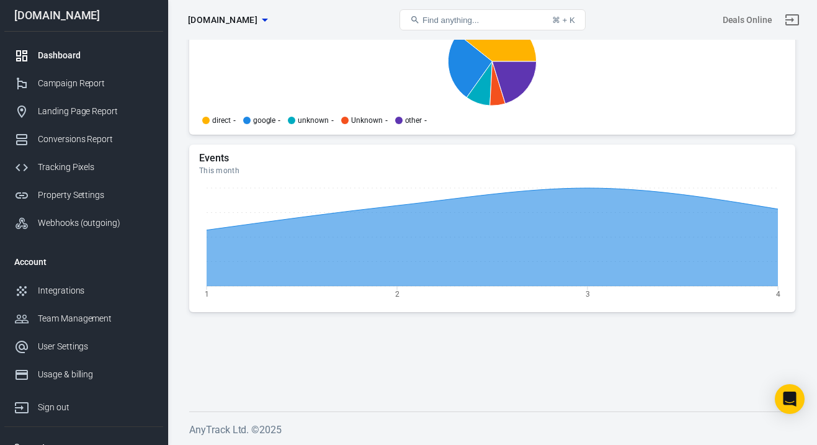
click at [79, 13] on div "[DOMAIN_NAME]" at bounding box center [83, 15] width 159 height 11
click at [750, 27] on div "Account id: a5bWPift" at bounding box center [749, 41] width 94 height 28
